Goal: Information Seeking & Learning: Learn about a topic

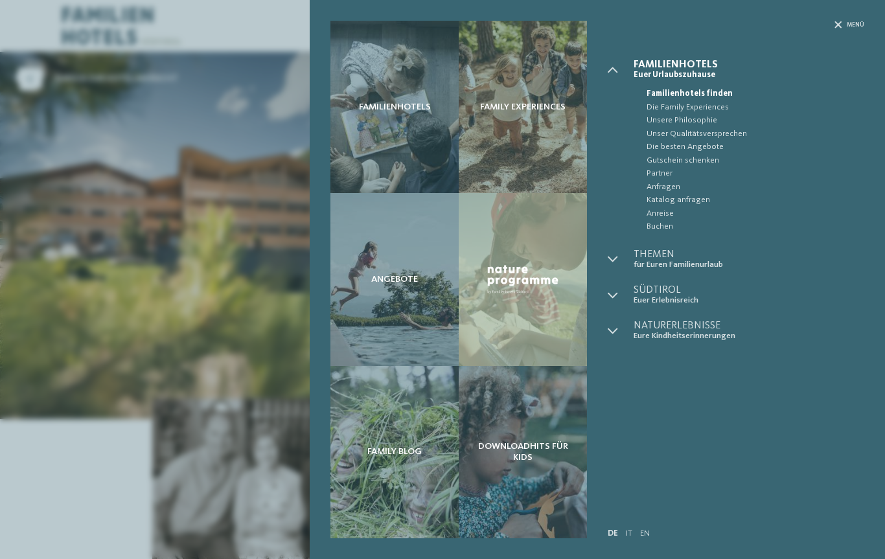
click at [843, 27] on div "Menü" at bounding box center [850, 25] width 30 height 8
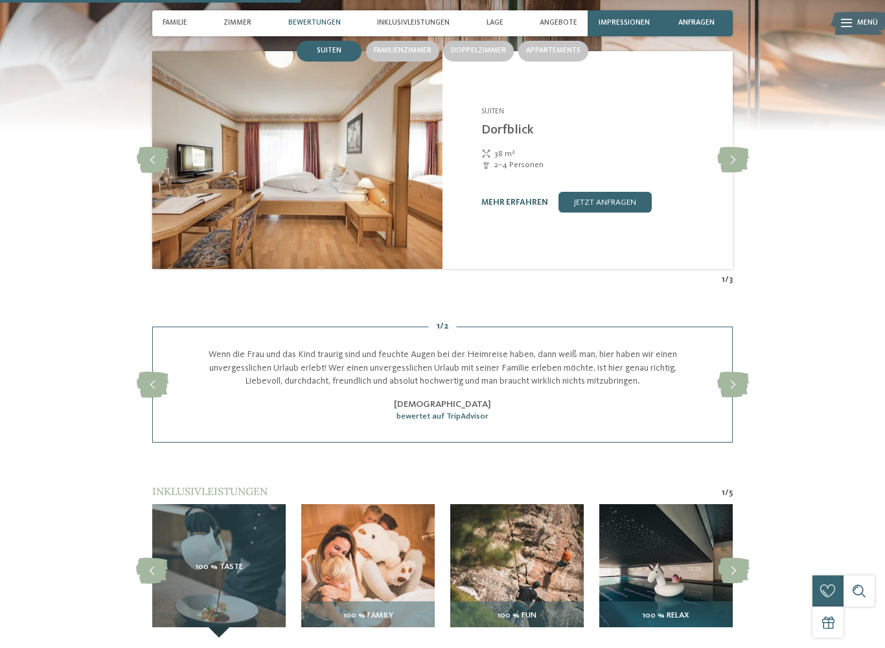
scroll to position [1198, 0]
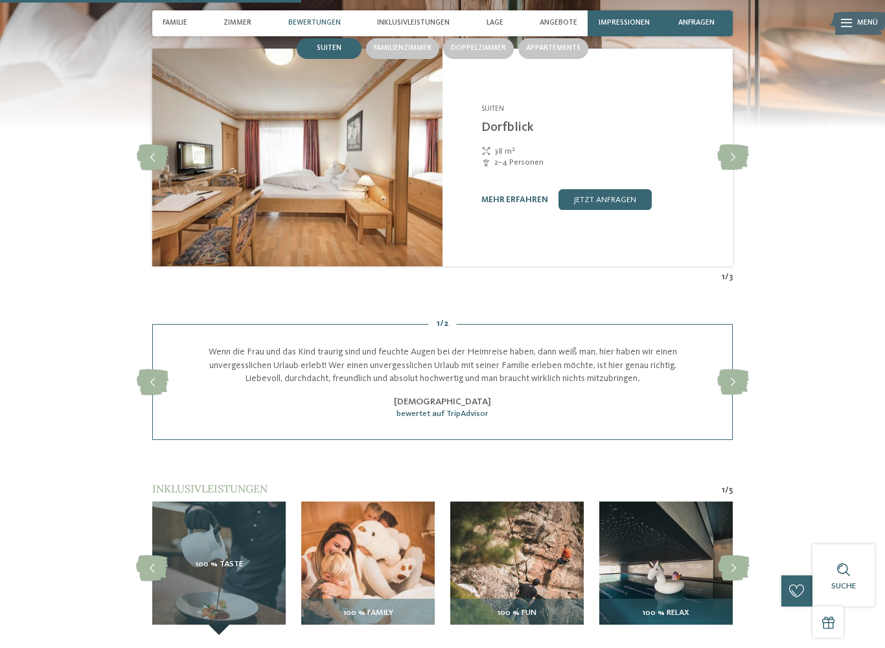
click at [244, 23] on span "Zimmer" at bounding box center [238, 23] width 28 height 8
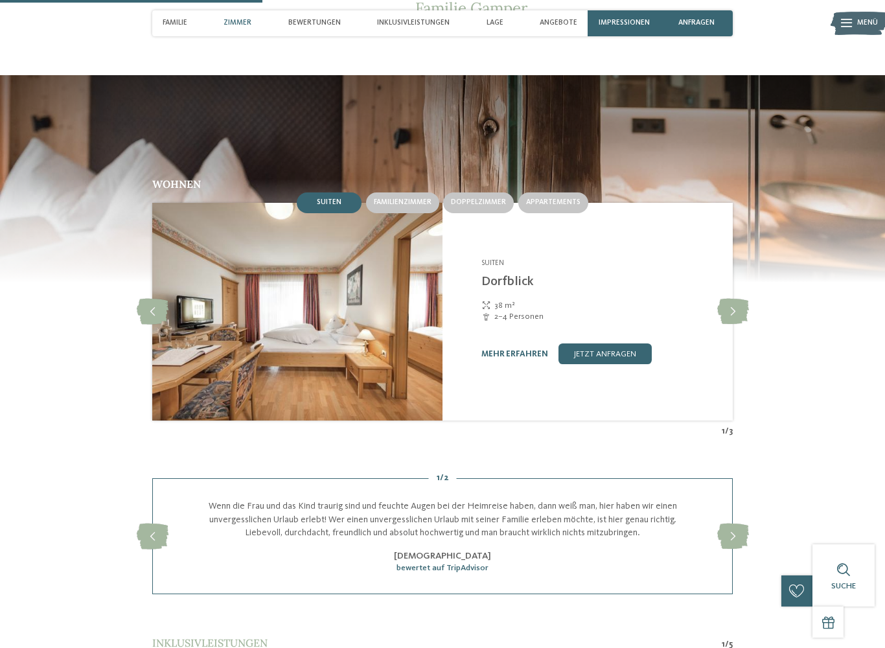
click at [240, 29] on div "Zimmer" at bounding box center [237, 23] width 38 height 26
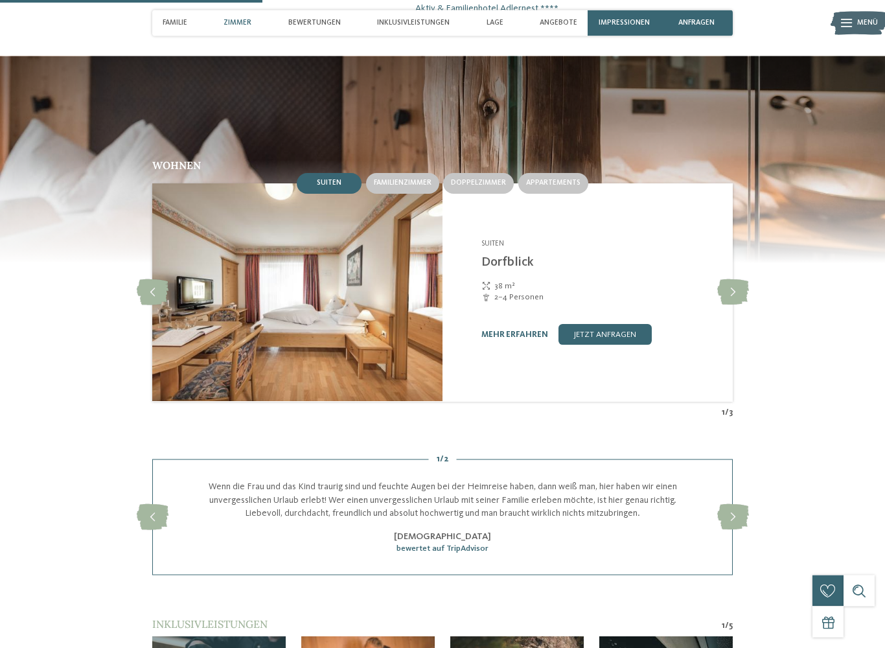
scroll to position [1079, 0]
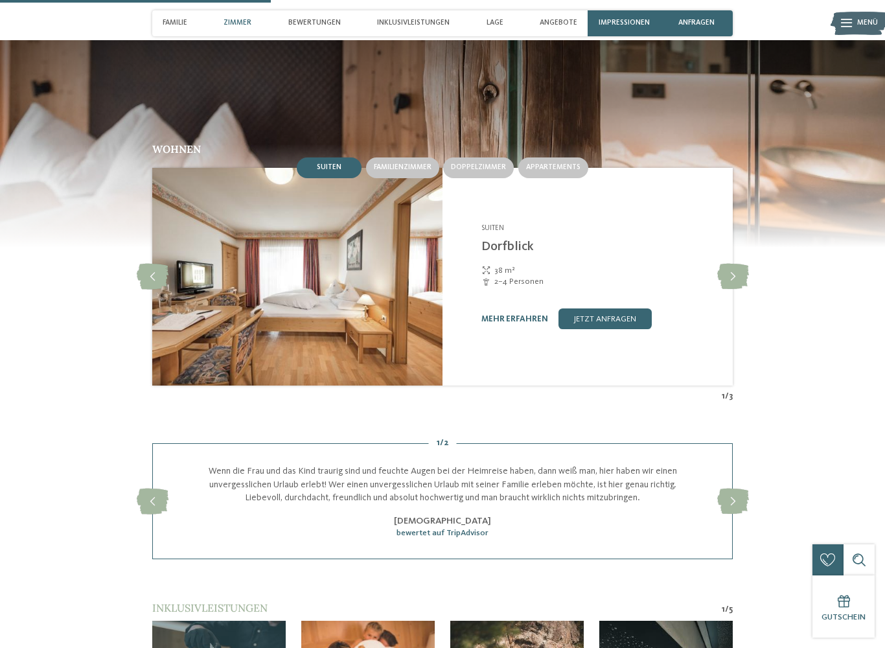
click at [336, 164] on span "Suiten" at bounding box center [329, 167] width 25 height 8
click at [737, 272] on icon at bounding box center [733, 277] width 32 height 26
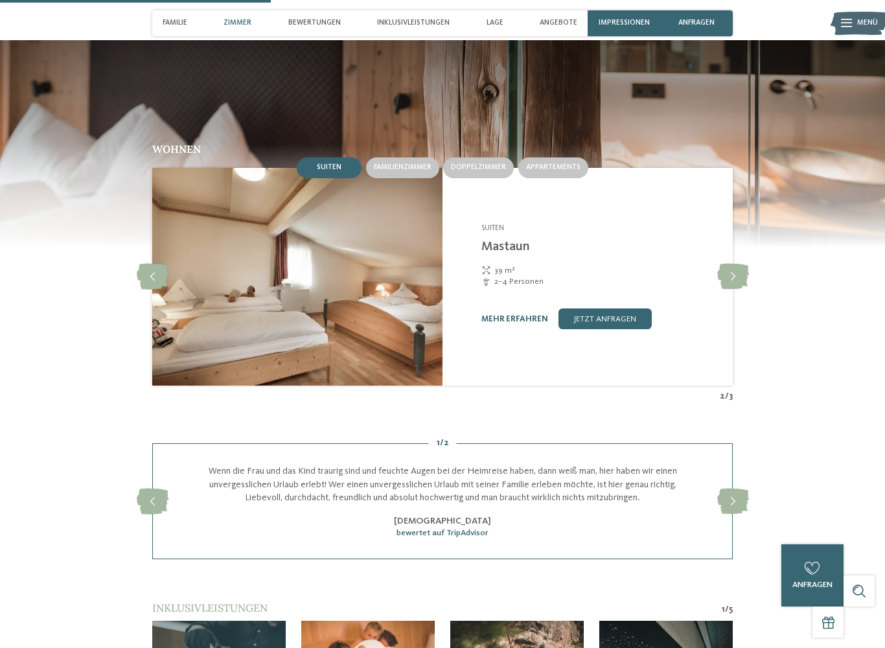
click at [732, 276] on icon at bounding box center [733, 277] width 32 height 26
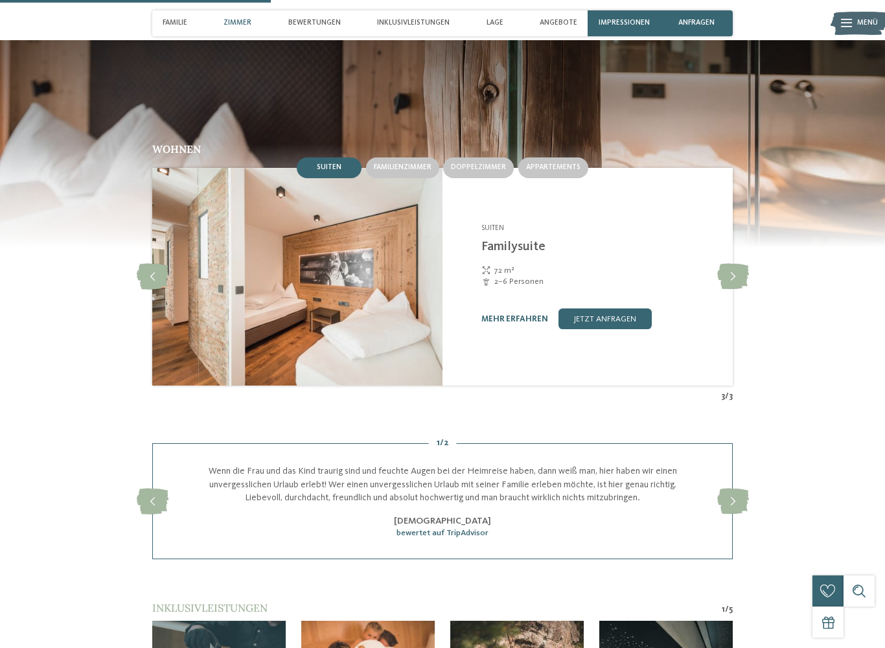
click at [736, 273] on icon at bounding box center [733, 277] width 32 height 26
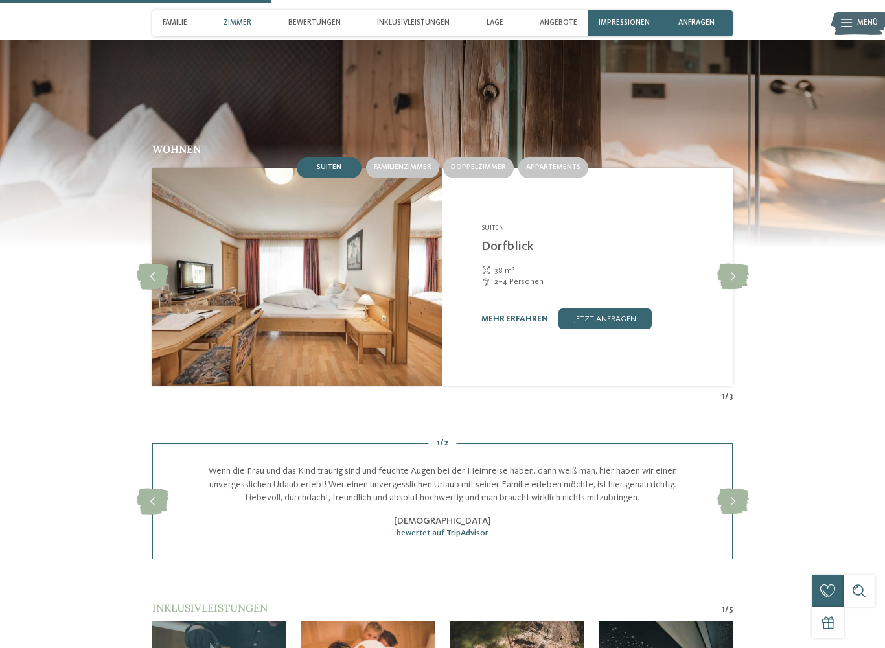
click at [730, 275] on icon at bounding box center [733, 277] width 32 height 26
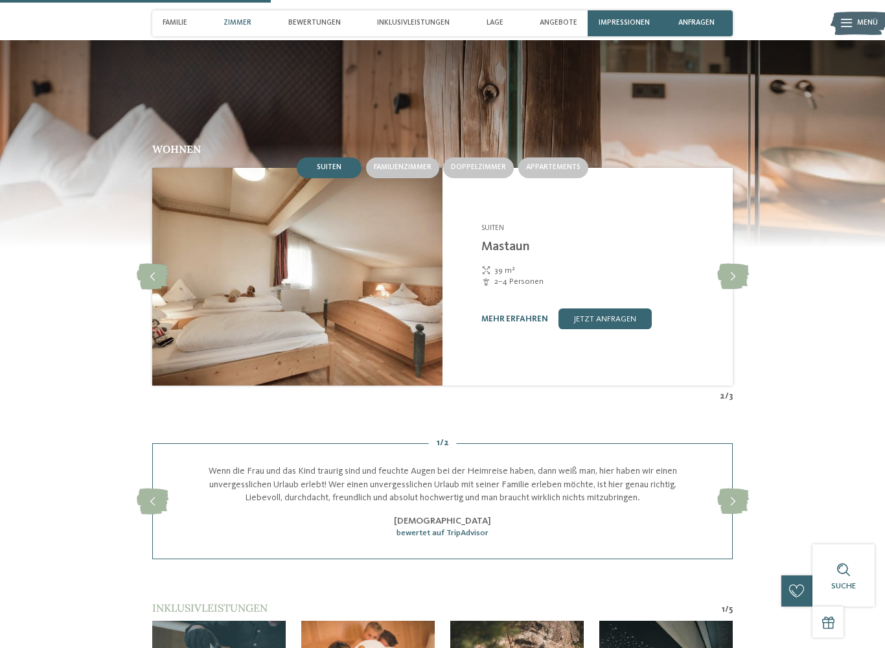
click at [729, 277] on icon at bounding box center [733, 277] width 32 height 26
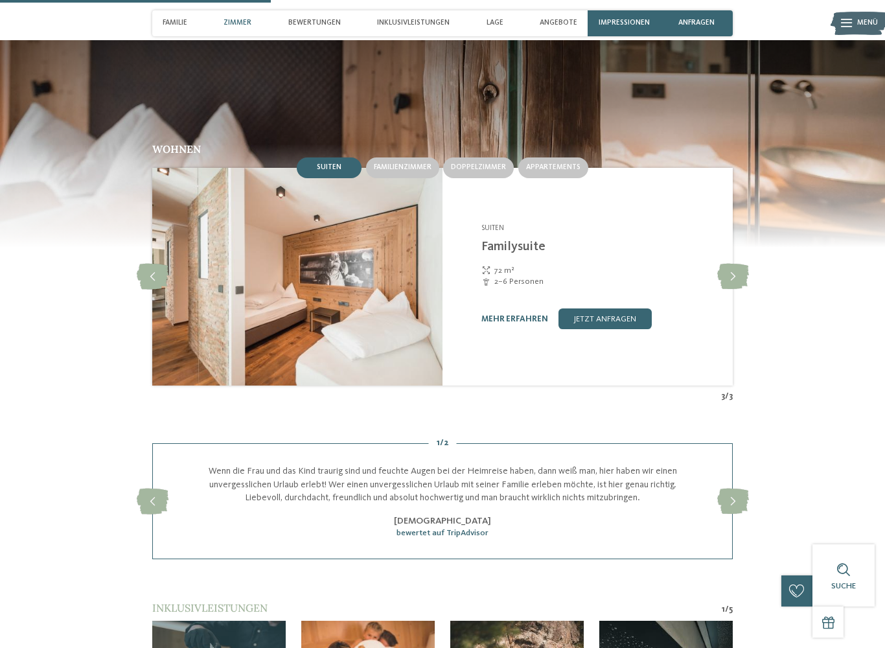
click at [417, 163] on span "Familienzimmer" at bounding box center [403, 167] width 58 height 8
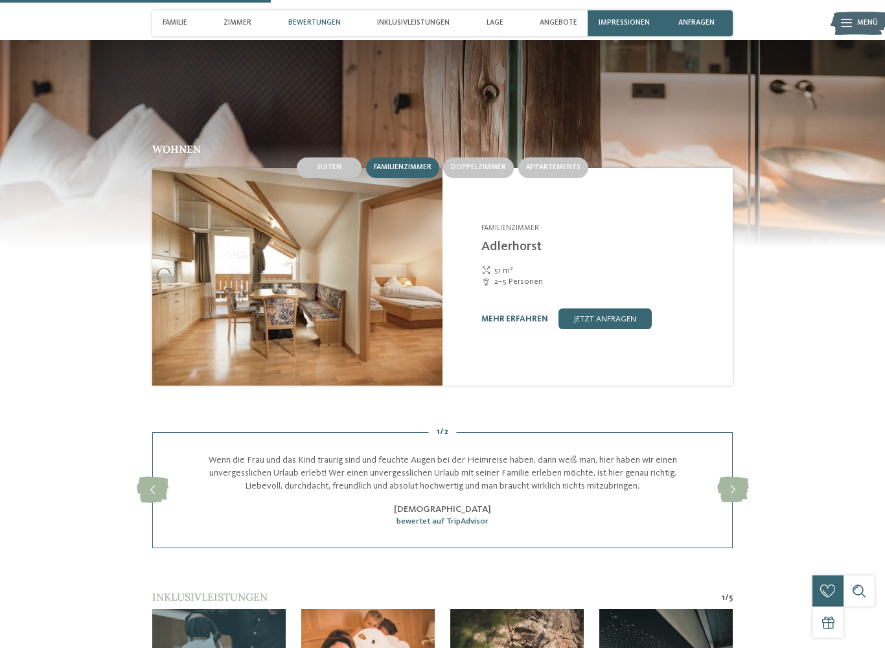
click at [495, 165] on span "Doppelzimmer" at bounding box center [478, 167] width 55 height 8
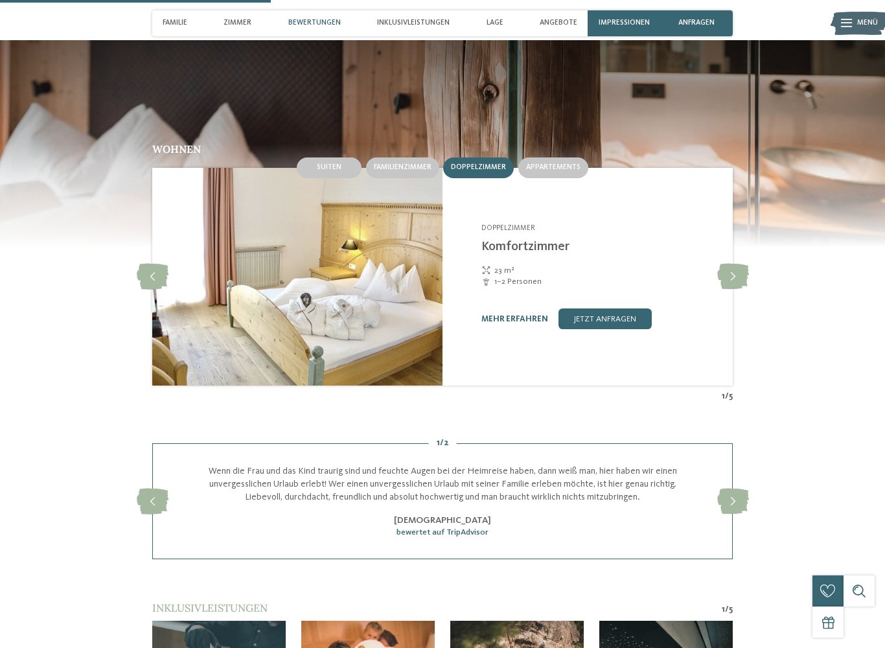
click at [568, 166] on span "Appartements" at bounding box center [553, 167] width 54 height 8
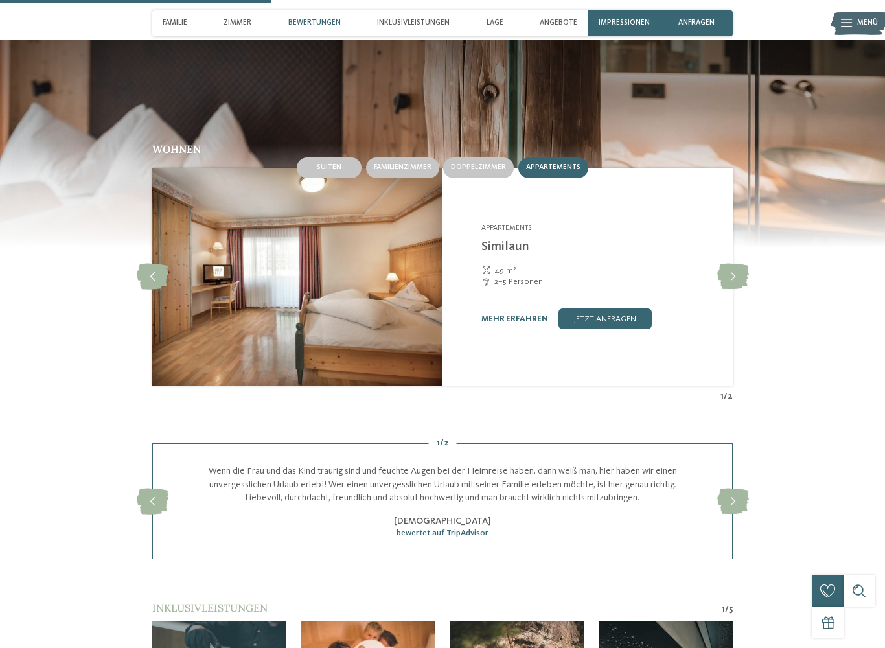
click at [526, 318] on link "mehr erfahren" at bounding box center [515, 319] width 67 height 8
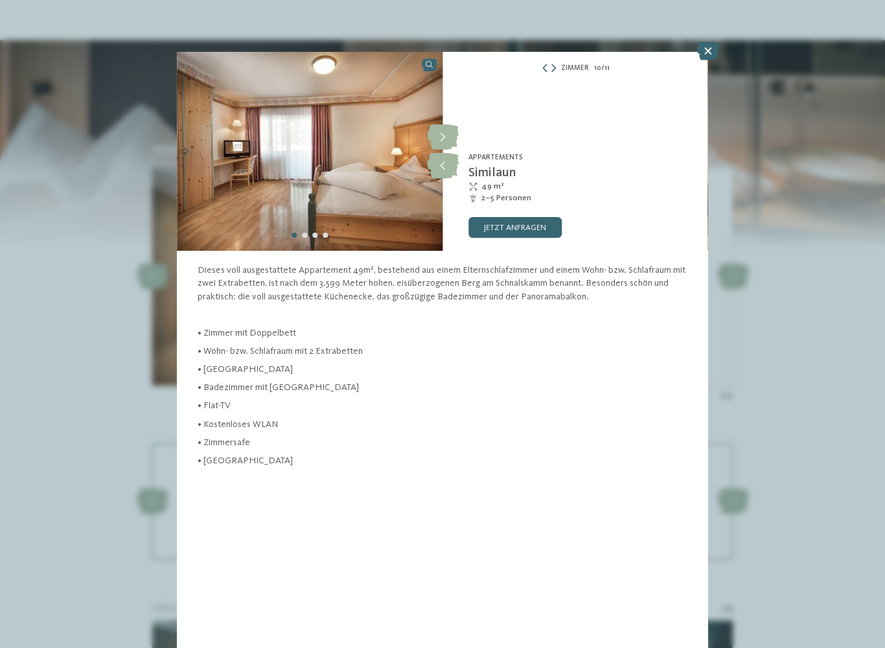
click at [384, 200] on img at bounding box center [310, 151] width 266 height 199
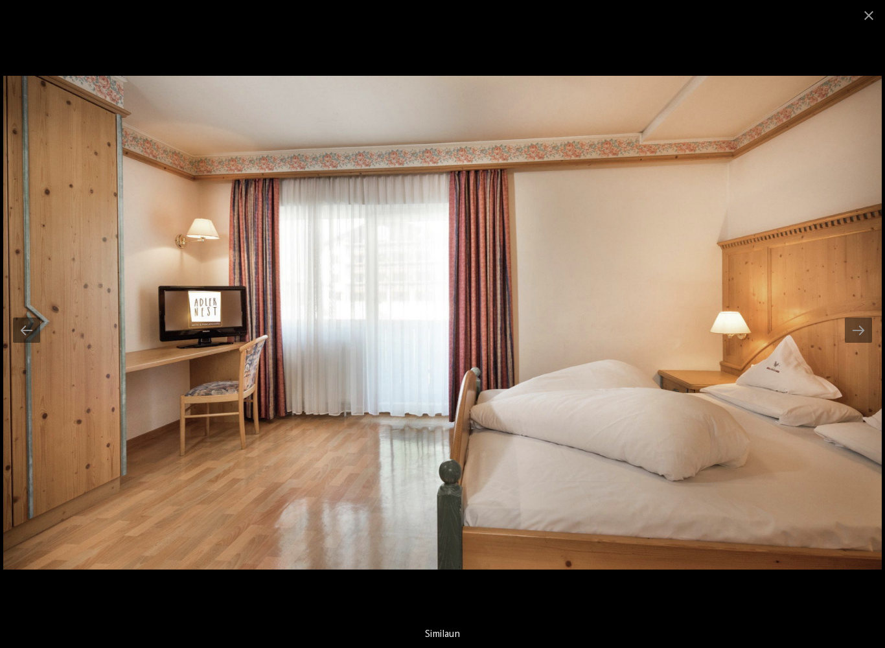
click at [860, 328] on div at bounding box center [858, 330] width 27 height 25
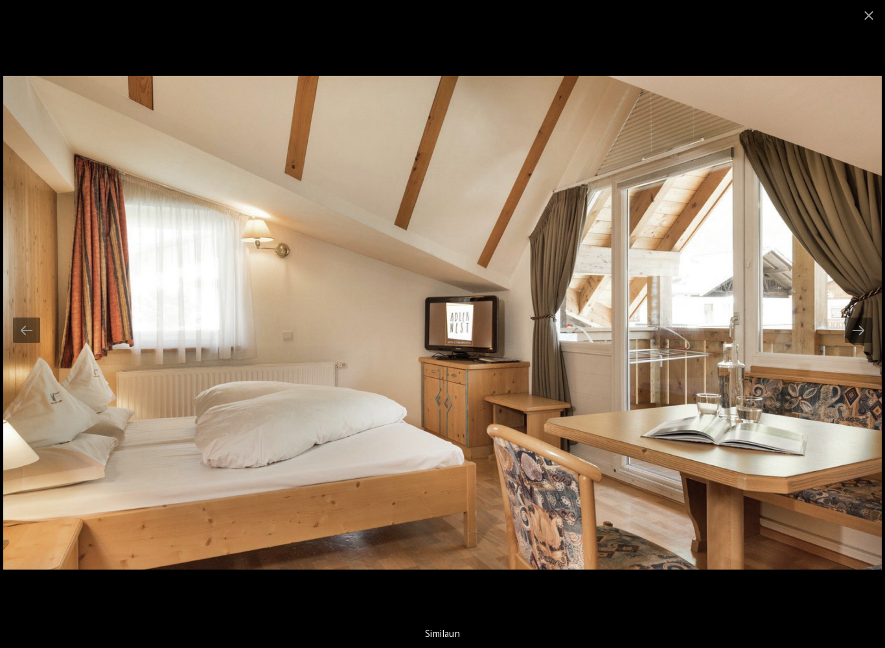
click at [859, 324] on div at bounding box center [858, 330] width 27 height 25
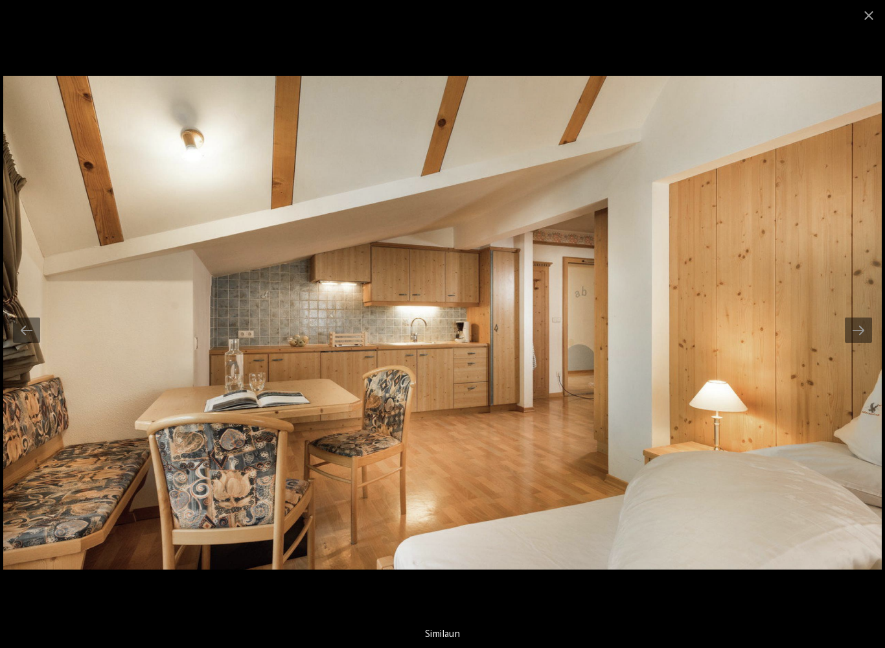
click at [851, 336] on div at bounding box center [858, 330] width 27 height 25
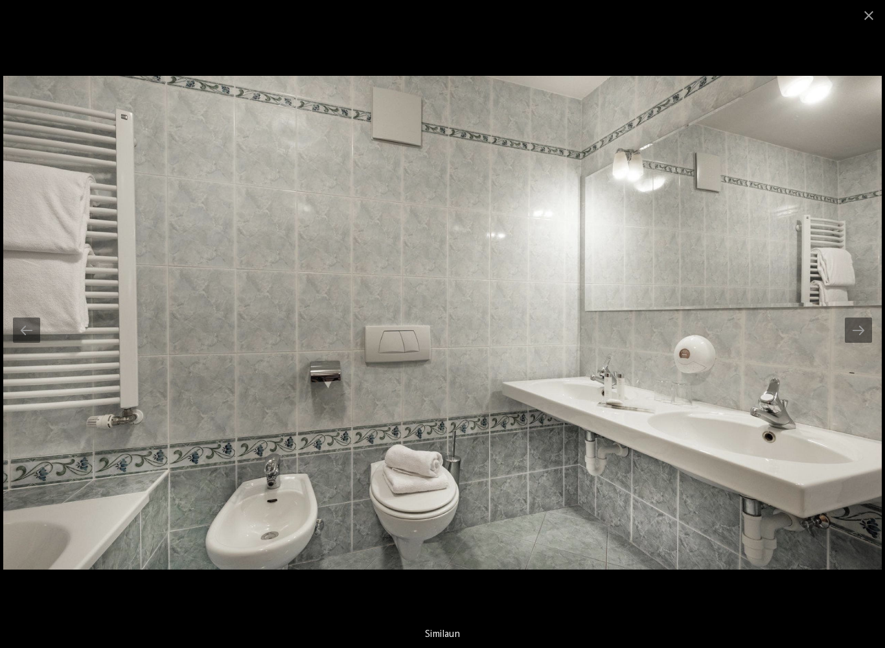
click at [858, 340] on div at bounding box center [858, 330] width 27 height 25
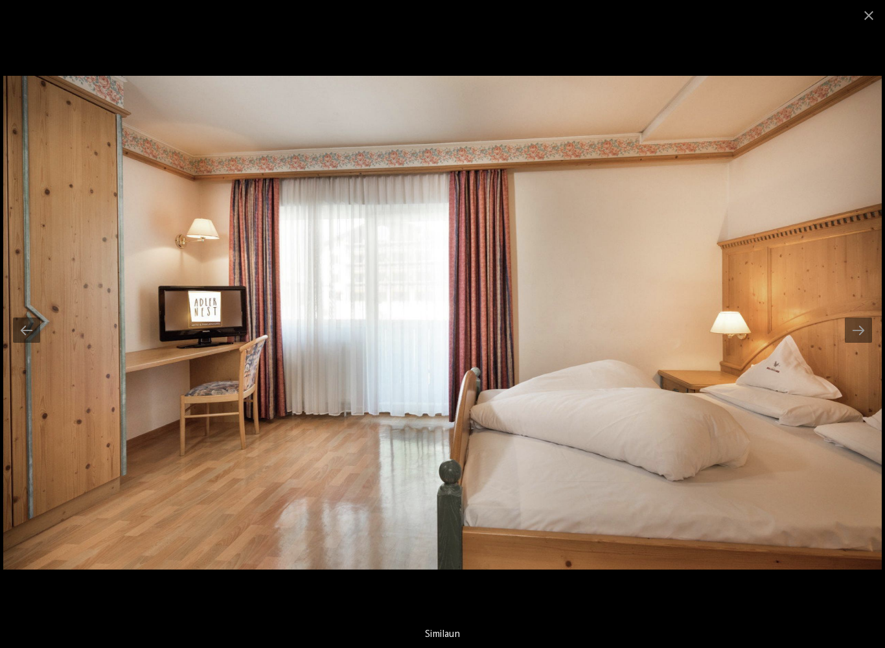
click at [851, 333] on div at bounding box center [858, 330] width 27 height 25
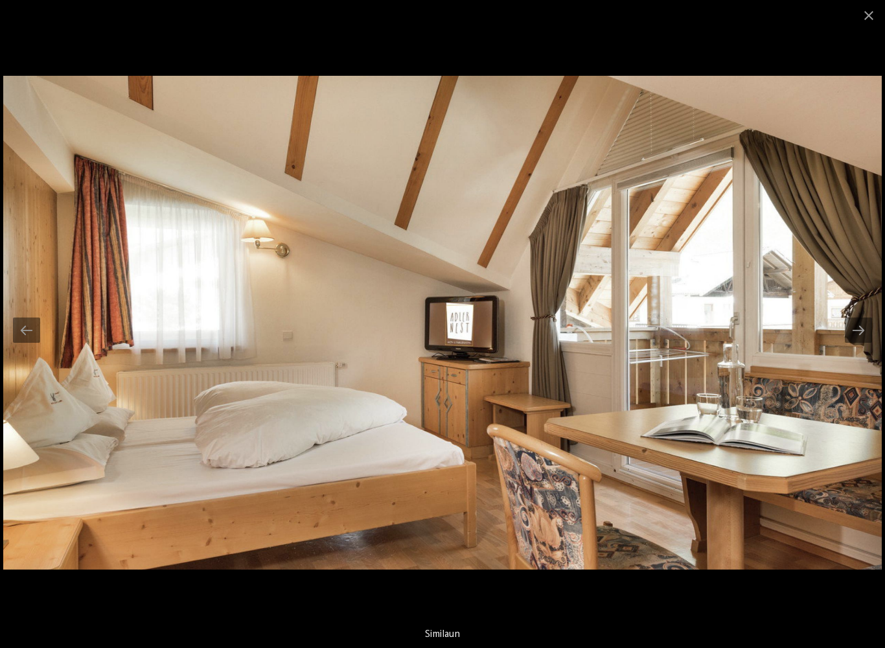
click at [882, 15] on span at bounding box center [869, 15] width 32 height 30
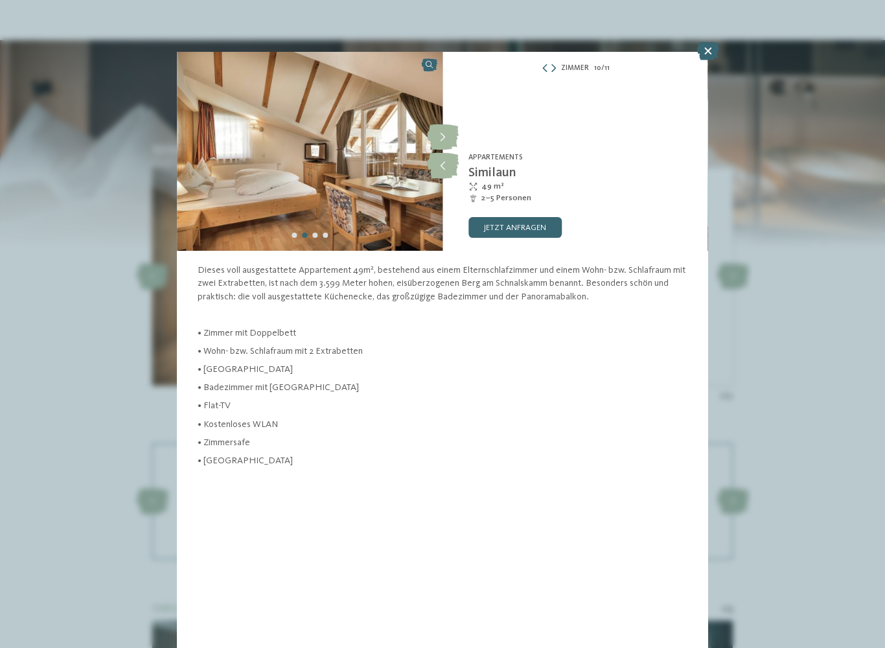
click at [716, 49] on icon at bounding box center [708, 51] width 22 height 18
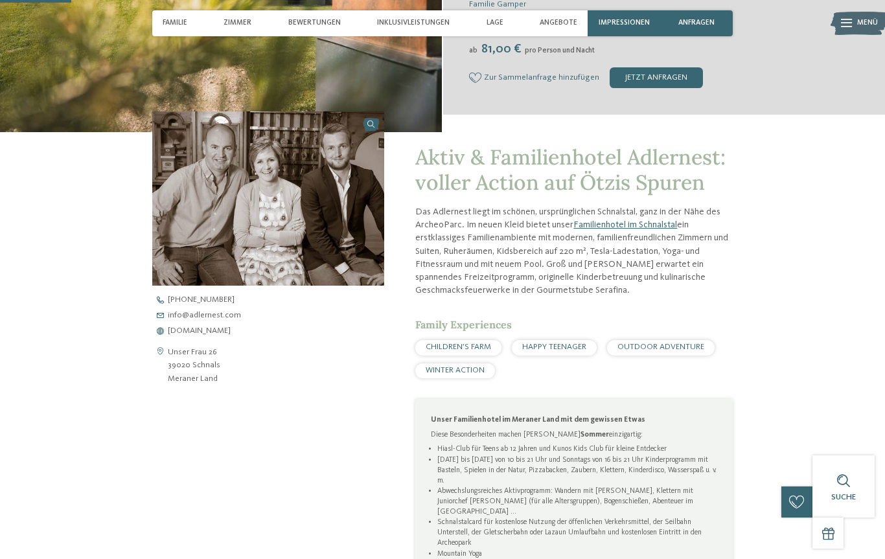
scroll to position [286, 0]
